Goal: Transaction & Acquisition: Purchase product/service

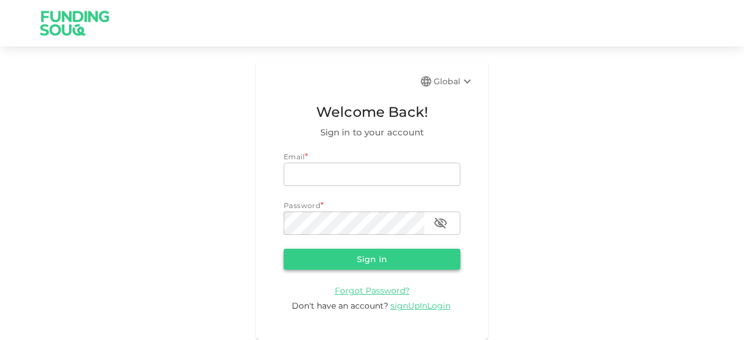
type input "[EMAIL_ADDRESS][DOMAIN_NAME]"
click at [302, 268] on button "Sign in" at bounding box center [372, 259] width 177 height 21
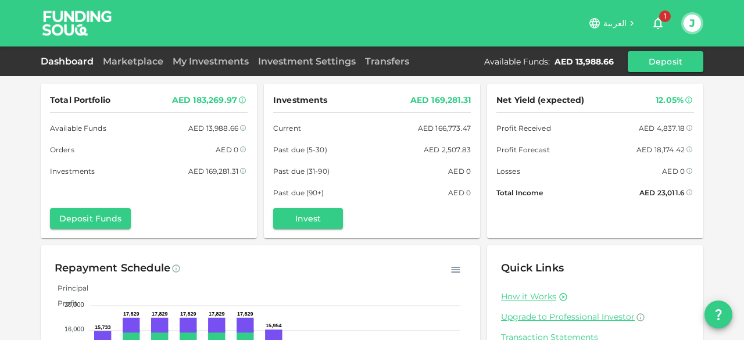
click at [666, 17] on span "1" at bounding box center [665, 16] width 12 height 12
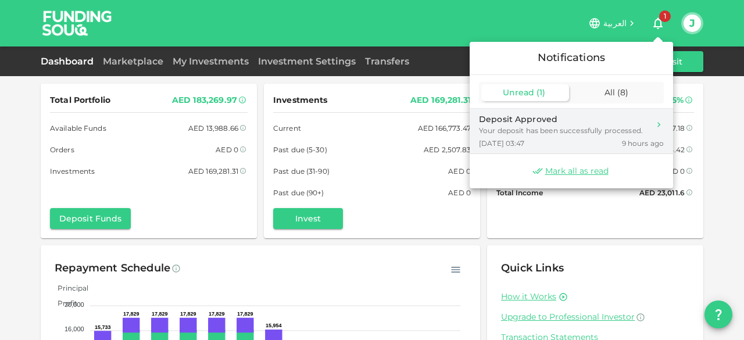
click at [517, 126] on div "Your deposit has been successfully processed." at bounding box center [561, 131] width 164 height 10
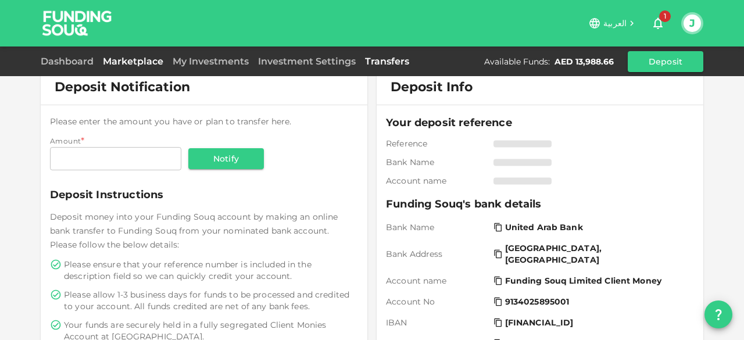
scroll to position [371, 0]
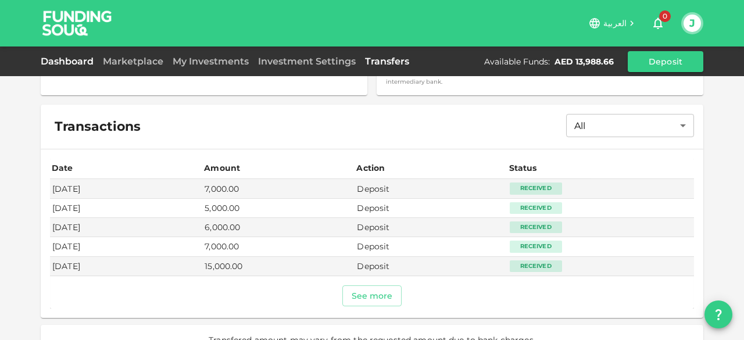
click at [74, 58] on link "Dashboard" at bounding box center [70, 61] width 58 height 11
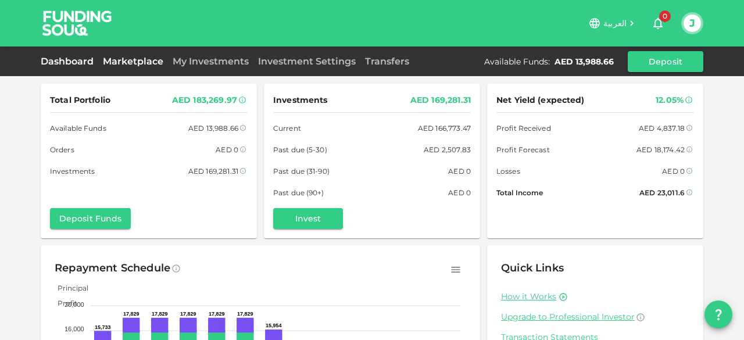
click at [151, 59] on link "Marketplace" at bounding box center [133, 61] width 70 height 11
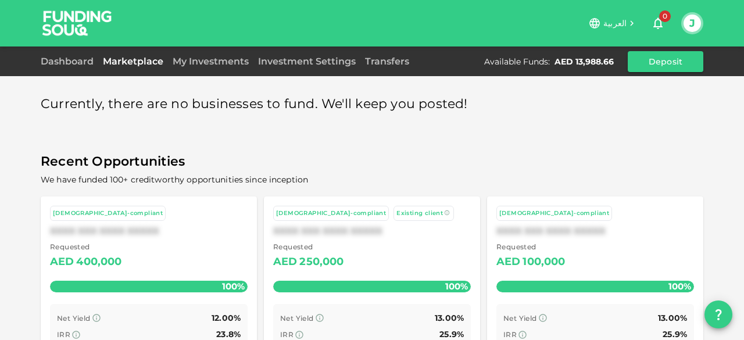
click at [75, 52] on div "Dashboard Marketplace My Investments Investment Settings Transfers Available Fu…" at bounding box center [372, 61] width 663 height 21
click at [70, 59] on link "Dashboard" at bounding box center [70, 61] width 58 height 11
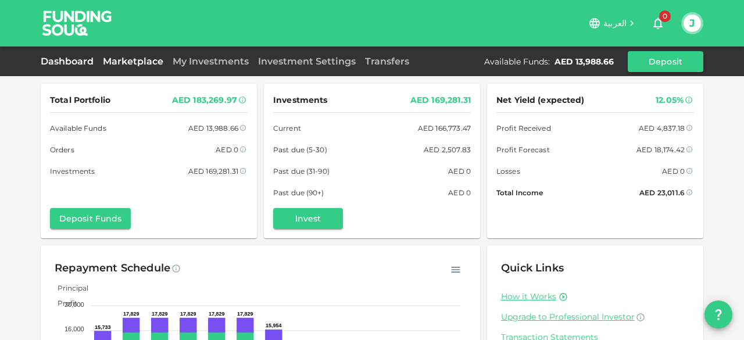
click at [149, 65] on link "Marketplace" at bounding box center [133, 61] width 70 height 11
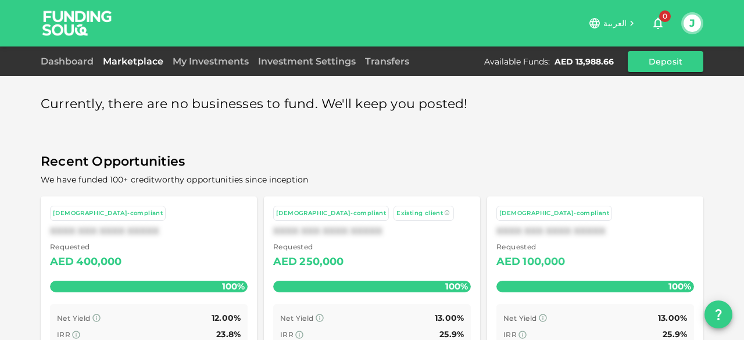
click at [666, 20] on span "0" at bounding box center [665, 16] width 12 height 12
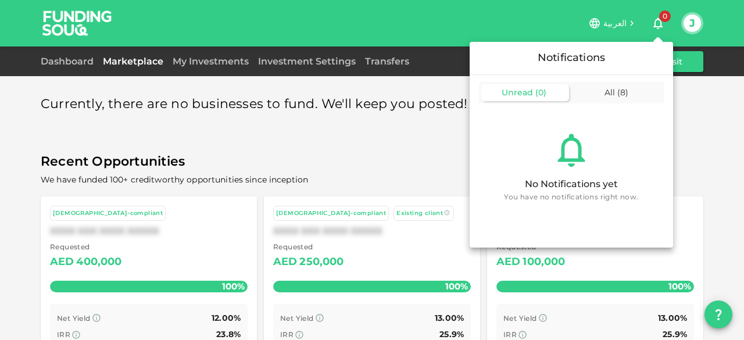
click at [404, 137] on div at bounding box center [372, 170] width 744 height 340
